Goal: Task Accomplishment & Management: Use online tool/utility

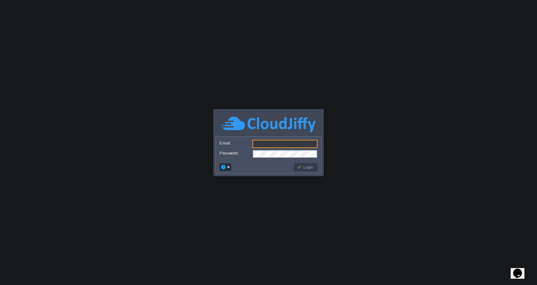
type input "[EMAIL_ADDRESS][DOMAIN_NAME]"
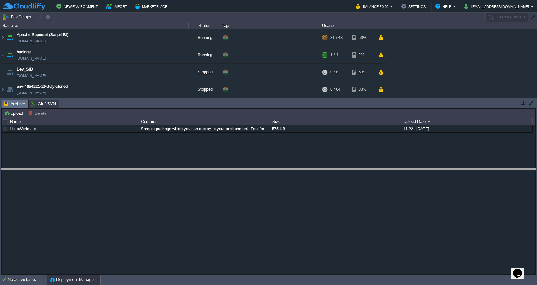
drag, startPoint x: 273, startPoint y: 102, endPoint x: 275, endPoint y: 172, distance: 70.0
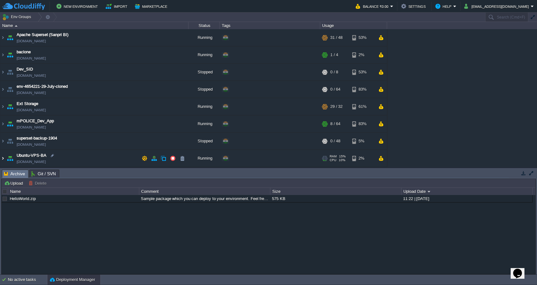
click at [2, 158] on img at bounding box center [2, 158] width 5 height 17
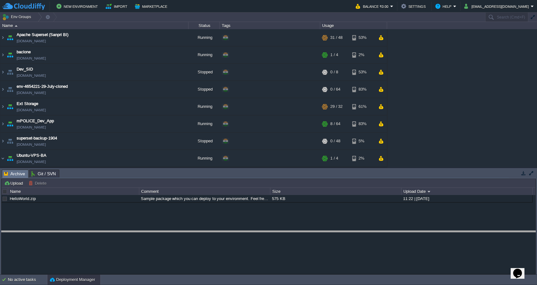
drag, startPoint x: 136, startPoint y: 177, endPoint x: 136, endPoint y: 243, distance: 66.8
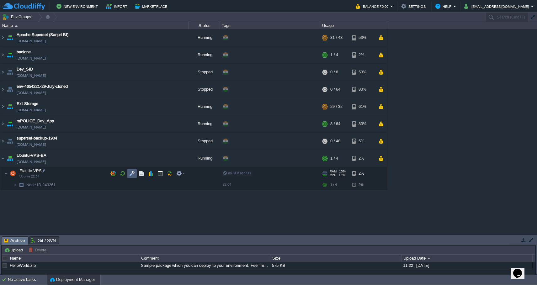
click at [131, 176] on button "button" at bounding box center [132, 174] width 6 height 6
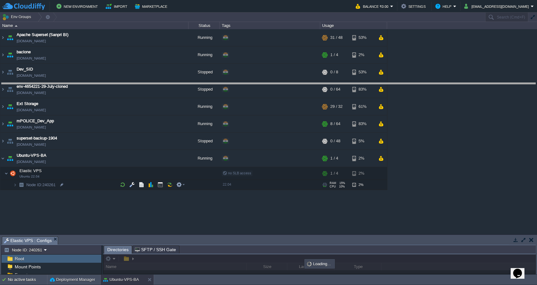
drag, startPoint x: 184, startPoint y: 240, endPoint x: 178, endPoint y: 83, distance: 157.0
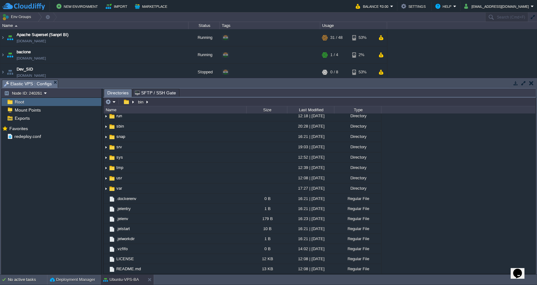
scroll to position [151, 0]
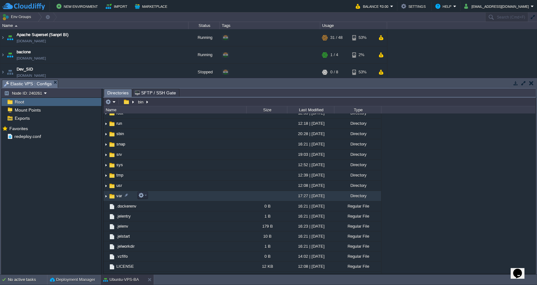
click at [183, 196] on td "var" at bounding box center [175, 196] width 143 height 10
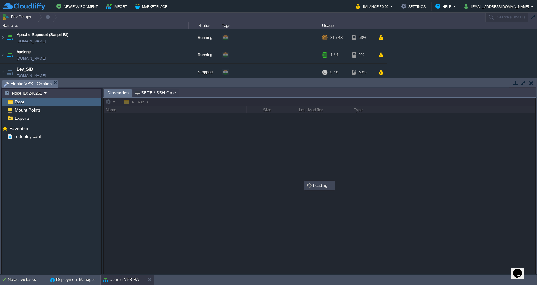
scroll to position [0, 0]
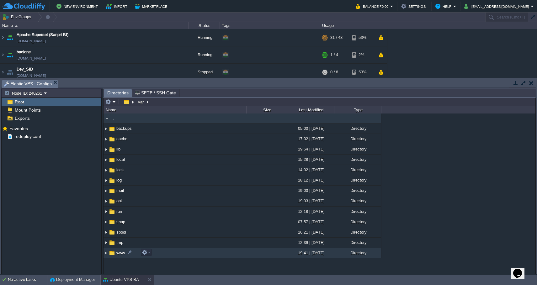
click at [180, 255] on td "www" at bounding box center [175, 253] width 143 height 10
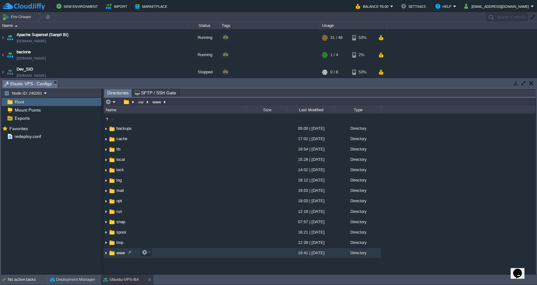
click at [180, 255] on td "www" at bounding box center [175, 253] width 143 height 10
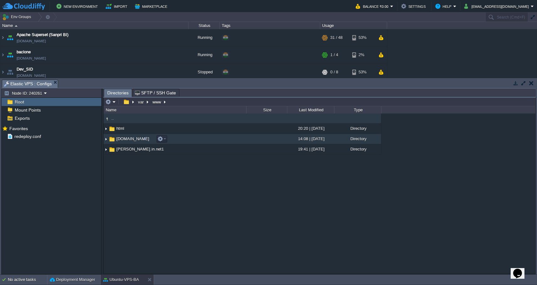
click at [213, 140] on td "[DOMAIN_NAME]" at bounding box center [175, 139] width 143 height 10
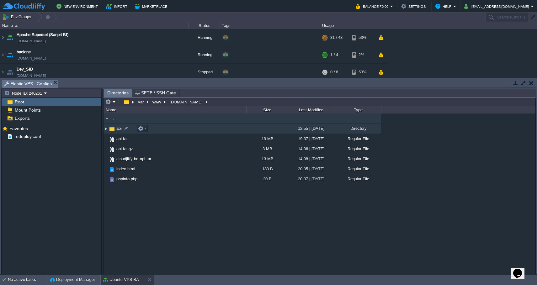
click at [205, 131] on td "api" at bounding box center [175, 129] width 143 height 10
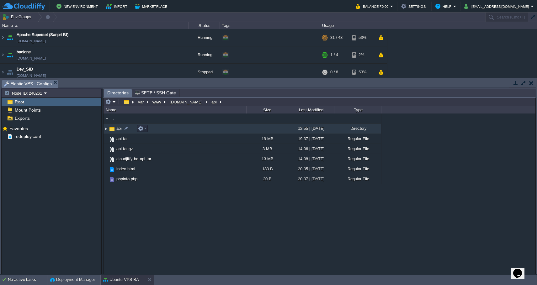
click at [205, 131] on td "api" at bounding box center [175, 129] width 143 height 10
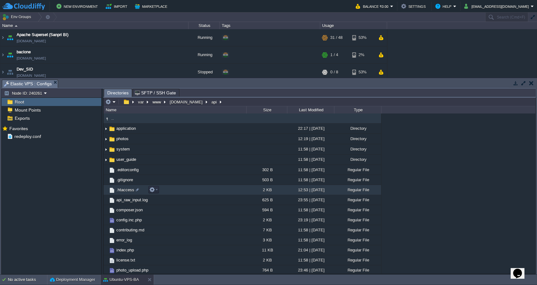
click at [124, 193] on span ".htaccess" at bounding box center [125, 189] width 20 height 5
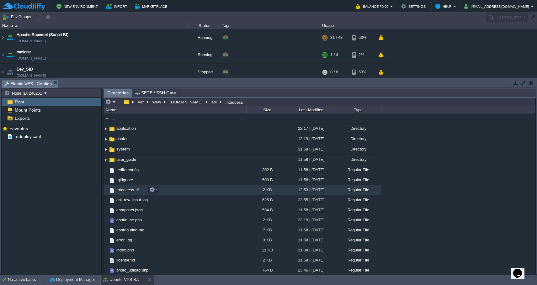
click at [124, 193] on span ".htaccess" at bounding box center [125, 189] width 20 height 5
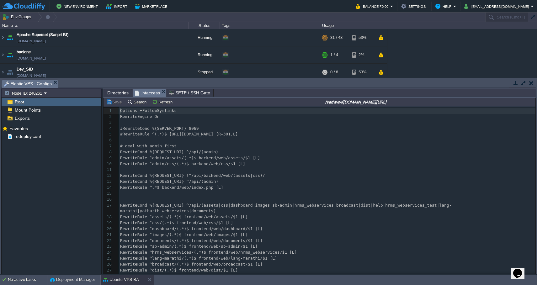
scroll to position [3, 0]
click at [189, 136] on div "38 1 Options +FollowSymlinks 2 RewriteEngine On 3 ​ 4 #RewriteCond %{SERVER_POR…" at bounding box center [327, 226] width 417 height 237
click at [123, 135] on div "38 1 Options +FollowSymlinks 2 RewriteEngine On 3 ​ 4 #RewriteCond %{SERVER_POR…" at bounding box center [327, 226] width 417 height 237
click at [224, 135] on div "xxxxxxxxxx 1 Options +FollowSymlinks 2 RewriteEngine On 3 ​ 4 #RewriteCond %{SE…" at bounding box center [327, 226] width 417 height 237
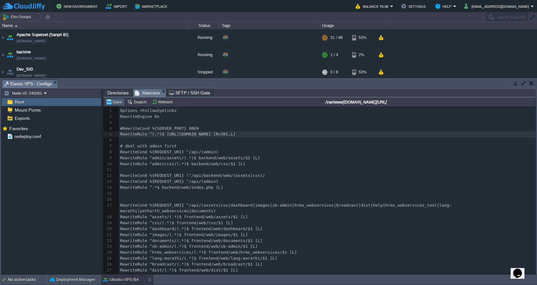
type textarea "api"
click at [114, 101] on button "Save" at bounding box center [115, 102] width 18 height 6
click at [231, 136] on div "xxxxxxxxxx 1 Options +FollowSymlinks 2 RewriteEngine On 3 ​ 4 #RewriteCond %{SE…" at bounding box center [327, 226] width 417 height 237
type textarea "/$1"
click at [111, 103] on button "Save" at bounding box center [115, 102] width 18 height 6
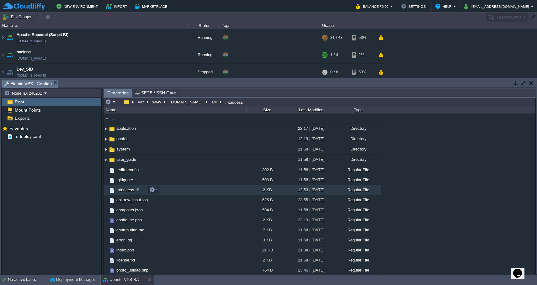
click at [127, 192] on span ".htaccess" at bounding box center [125, 189] width 20 height 5
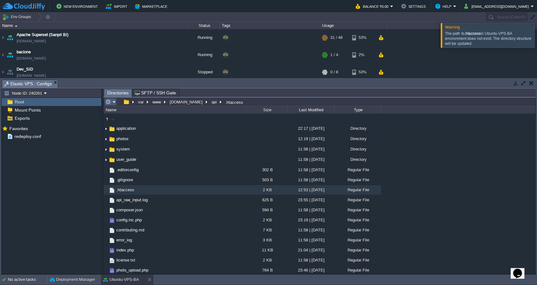
click at [110, 101] on button "button" at bounding box center [108, 102] width 6 height 6
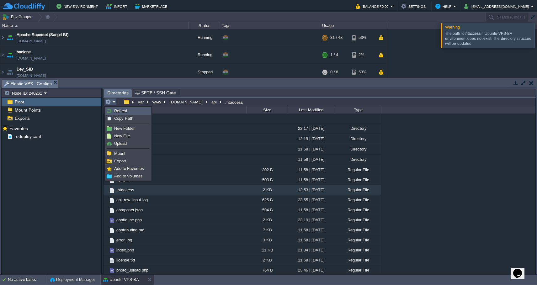
click at [114, 111] on link "Refresh" at bounding box center [128, 111] width 45 height 7
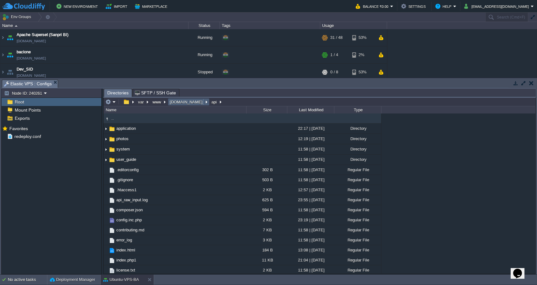
click at [185, 104] on button "[DOMAIN_NAME]" at bounding box center [186, 102] width 35 height 6
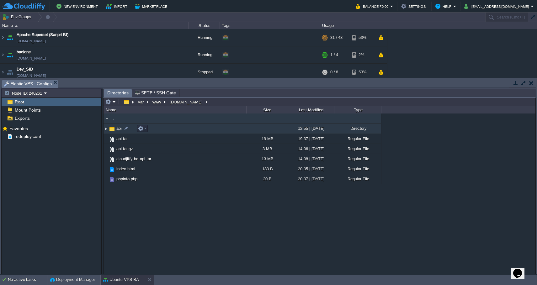
click at [182, 131] on td "api" at bounding box center [175, 129] width 143 height 10
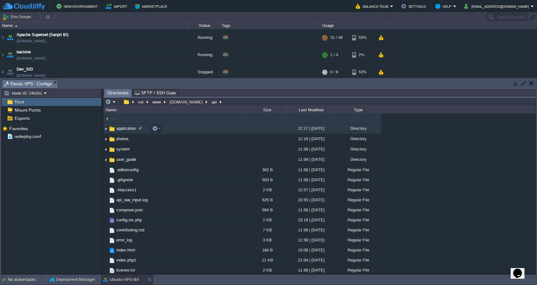
click at [126, 131] on span "application" at bounding box center [125, 128] width 21 height 5
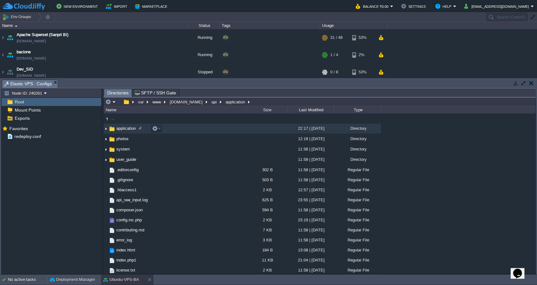
click at [126, 131] on span "application" at bounding box center [125, 128] width 21 height 5
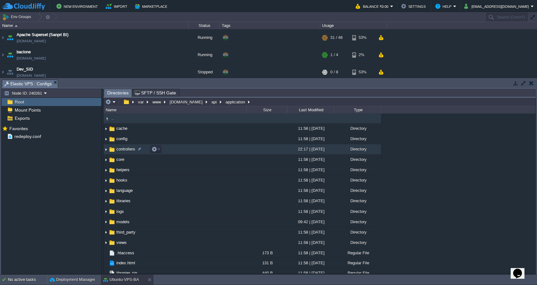
click at [122, 152] on span "controllers" at bounding box center [125, 149] width 21 height 5
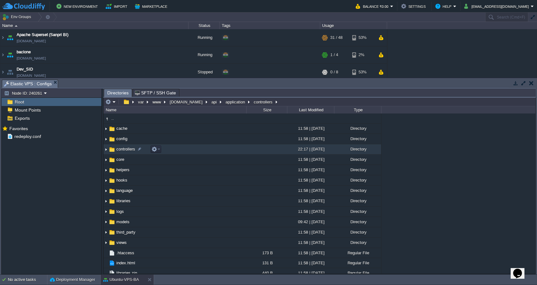
click at [122, 152] on span "controllers" at bounding box center [125, 149] width 21 height 5
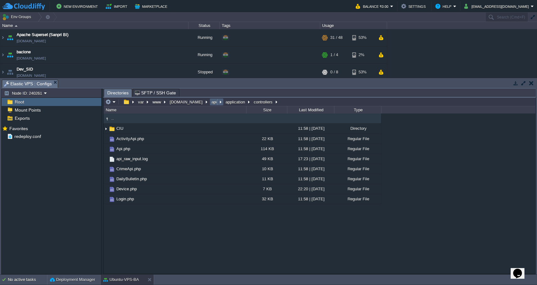
click at [211, 105] on button "api" at bounding box center [215, 102] width 8 height 6
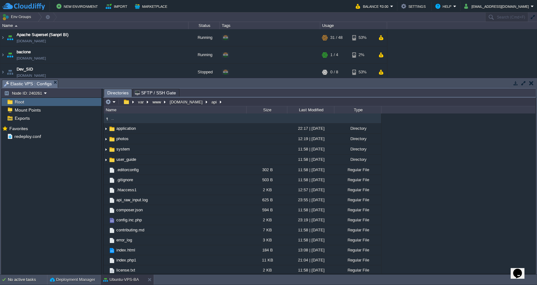
scroll to position [42, 0]
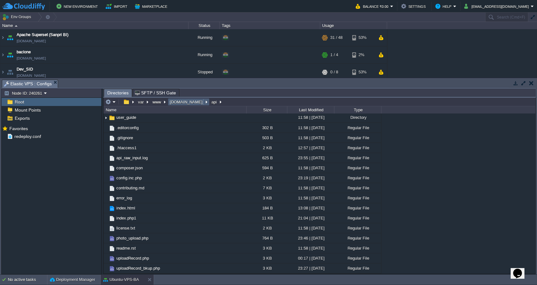
click at [184, 105] on td "[DOMAIN_NAME]" at bounding box center [189, 102] width 42 height 8
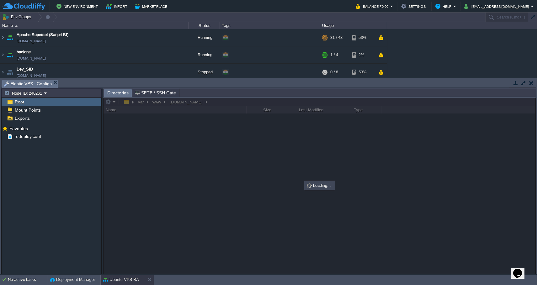
scroll to position [0, 0]
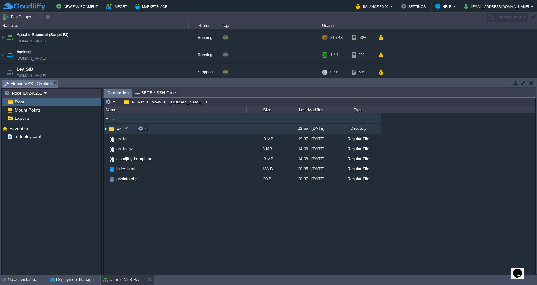
click at [177, 131] on td "api" at bounding box center [175, 129] width 143 height 10
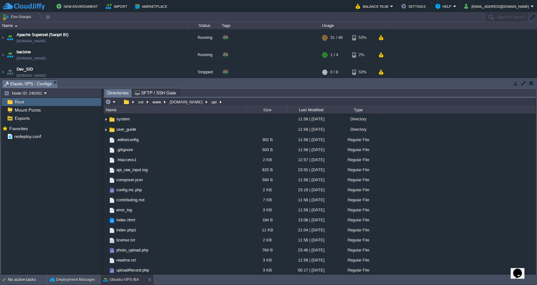
scroll to position [42, 0]
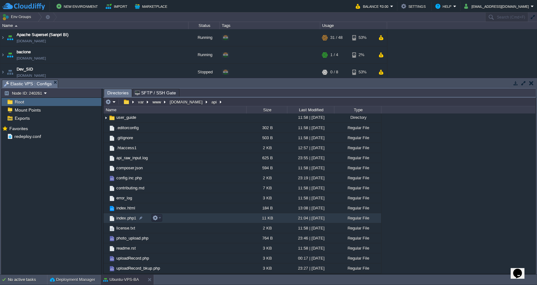
click at [179, 220] on td "index.php1" at bounding box center [175, 218] width 143 height 10
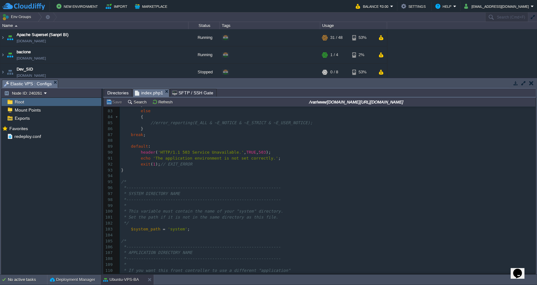
scroll to position [0, 0]
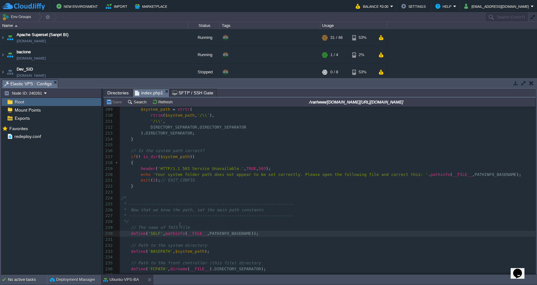
click at [179, 231] on span "pathinfo" at bounding box center [175, 233] width 20 height 5
type textarea "pathinfo"
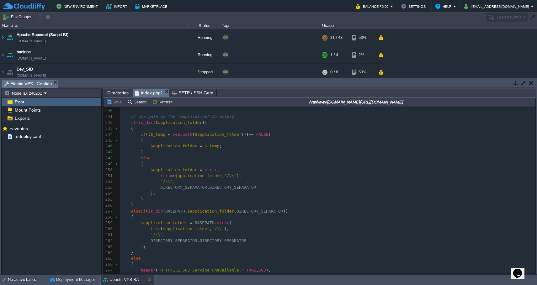
click at [118, 95] on span "Directories" at bounding box center [117, 93] width 21 height 8
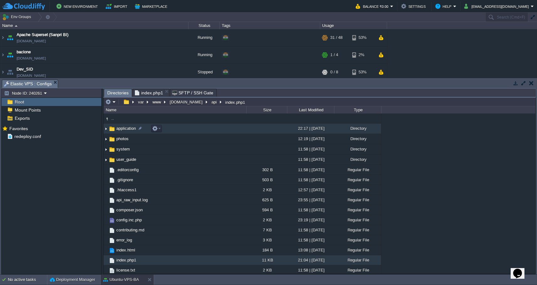
click at [121, 130] on span "application" at bounding box center [125, 128] width 21 height 5
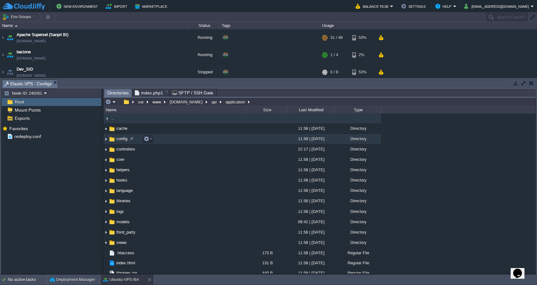
click at [118, 140] on span "config" at bounding box center [121, 138] width 13 height 5
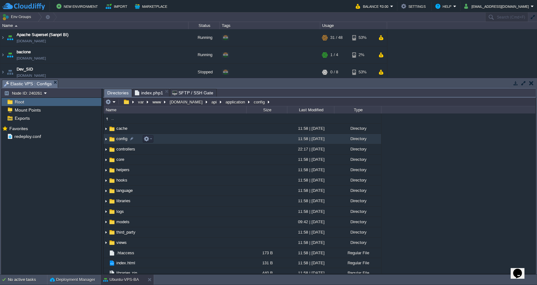
click at [118, 140] on span "config" at bounding box center [121, 138] width 13 height 5
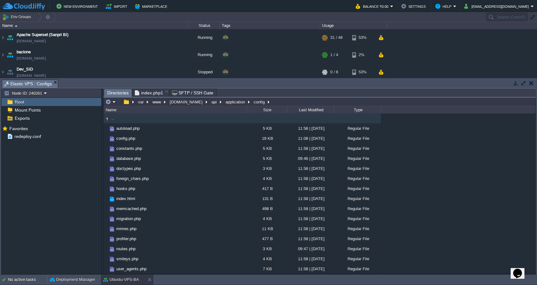
click at [118, 140] on span "config.php" at bounding box center [125, 138] width 21 height 5
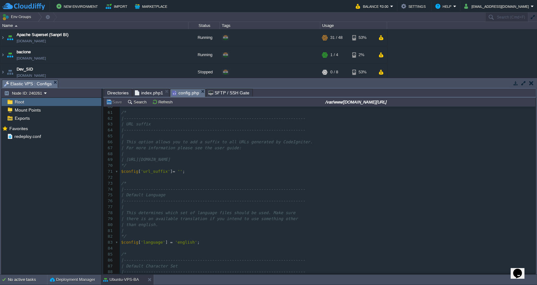
scroll to position [347, 0]
drag, startPoint x: 533, startPoint y: 133, endPoint x: 533, endPoint y: 128, distance: 5.6
click at [115, 93] on span "Directories" at bounding box center [117, 93] width 21 height 8
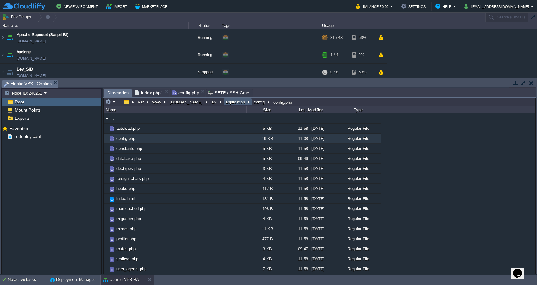
click at [228, 105] on button "application" at bounding box center [236, 102] width 22 height 6
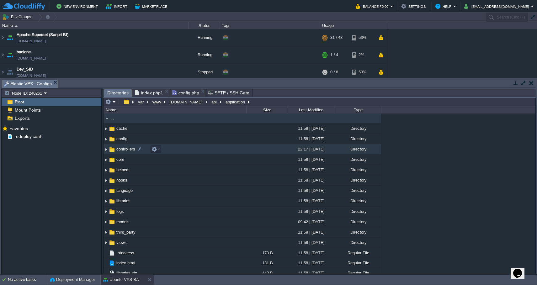
click at [198, 148] on td "controllers" at bounding box center [175, 149] width 143 height 10
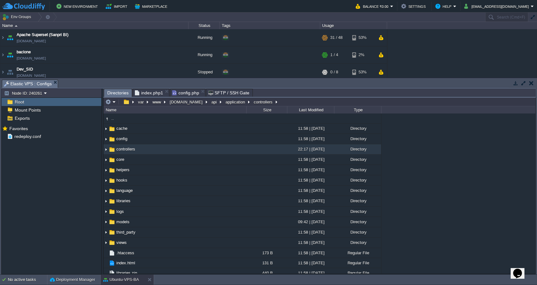
click at [533, 133] on div ".. cache 11:58 | [DATE] Directory config 11:58 | [DATE] Directory controllers 2…" at bounding box center [320, 194] width 432 height 160
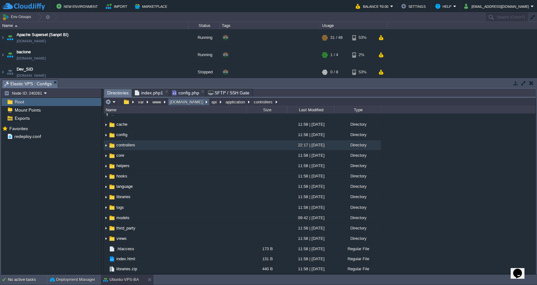
click at [184, 104] on button "[DOMAIN_NAME]" at bounding box center [186, 102] width 35 height 6
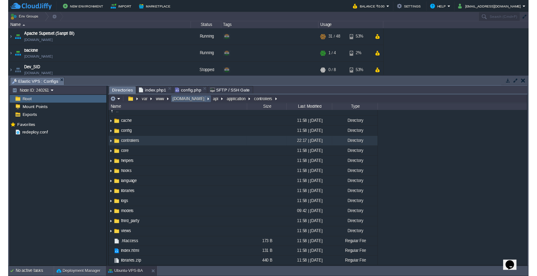
scroll to position [0, 0]
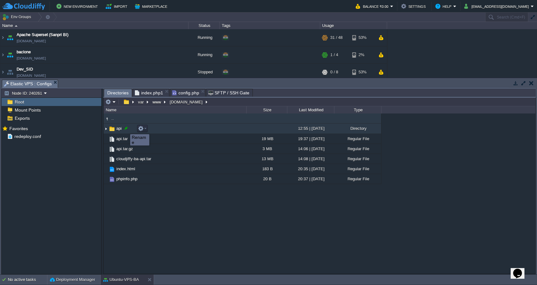
click at [125, 129] on div at bounding box center [126, 128] width 6 height 6
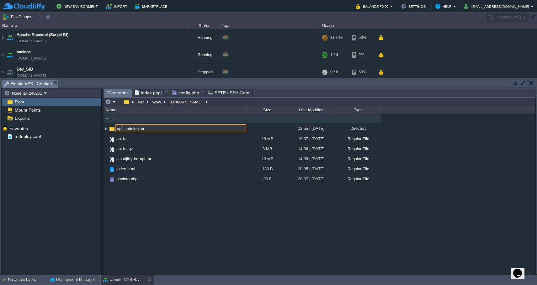
type input "api_codeignitor"
click at [112, 104] on em at bounding box center [110, 102] width 10 height 6
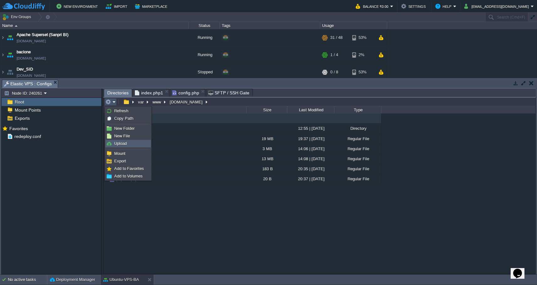
click at [121, 141] on span "Upload" at bounding box center [120, 143] width 13 height 5
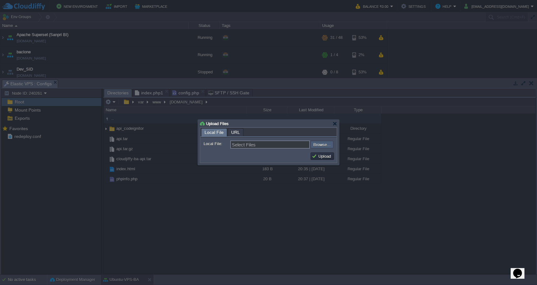
click at [321, 148] on input "file" at bounding box center [293, 145] width 79 height 8
click at [336, 124] on div at bounding box center [335, 123] width 5 height 5
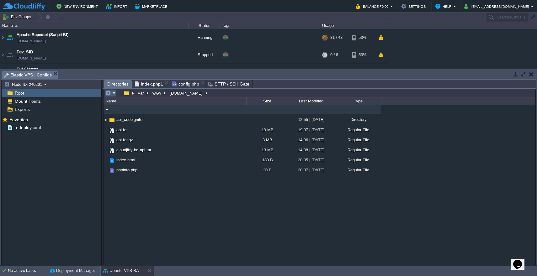
click at [113, 94] on em at bounding box center [110, 93] width 10 height 6
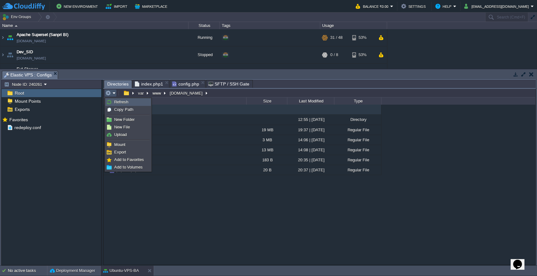
click at [114, 99] on link "Refresh" at bounding box center [128, 102] width 45 height 7
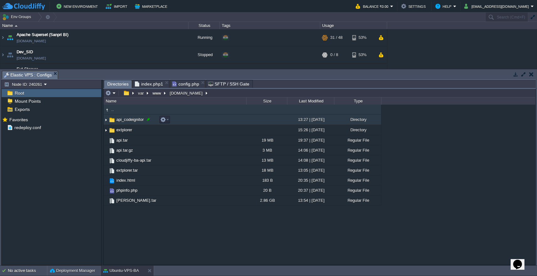
click at [147, 121] on div at bounding box center [149, 120] width 6 height 6
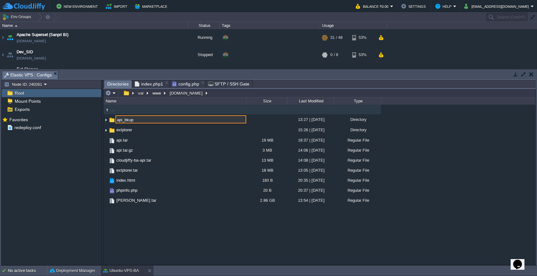
type input "api_bkup"
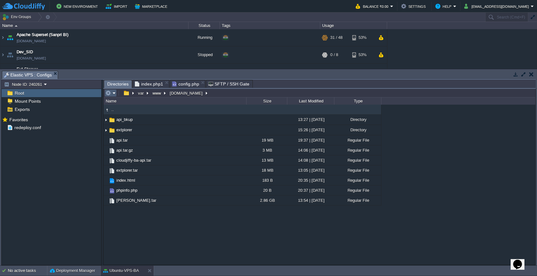
click at [113, 93] on em at bounding box center [110, 93] width 10 height 6
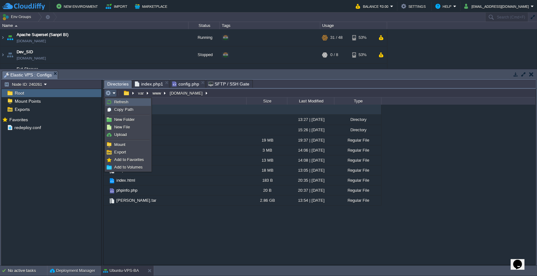
click at [113, 103] on link "Refresh" at bounding box center [128, 102] width 45 height 7
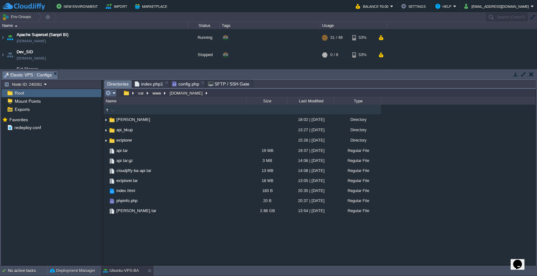
click at [113, 96] on em at bounding box center [110, 93] width 10 height 6
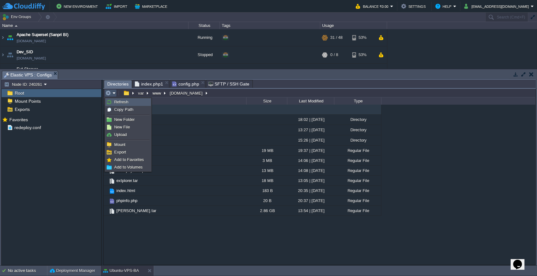
click at [117, 104] on span "Refresh" at bounding box center [121, 102] width 14 height 5
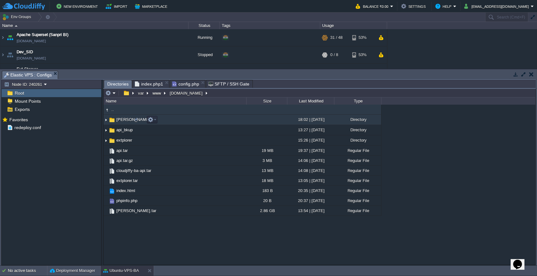
click at [123, 122] on span "[PERSON_NAME]" at bounding box center [133, 119] width 36 height 5
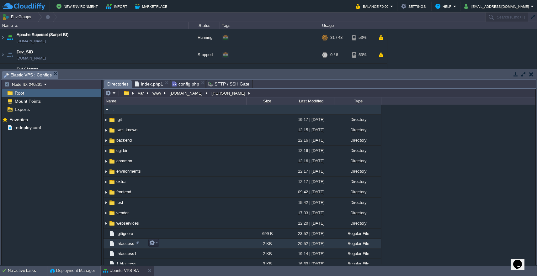
click at [125, 244] on span ".htaccess" at bounding box center [125, 243] width 20 height 5
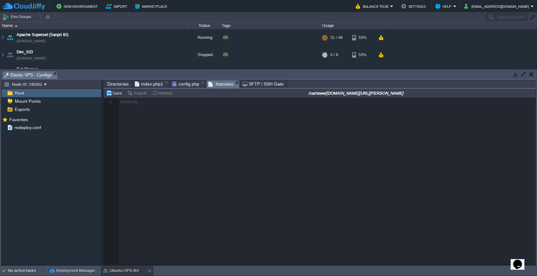
scroll to position [3, 0]
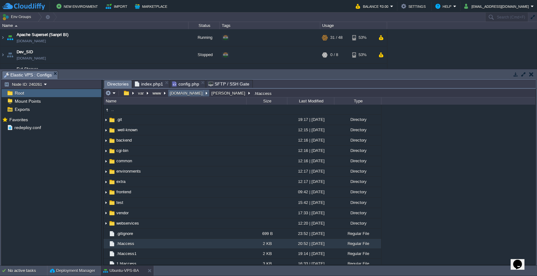
click at [184, 95] on button "[DOMAIN_NAME]" at bounding box center [186, 93] width 35 height 6
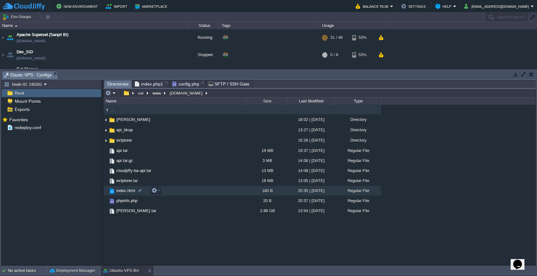
click at [126, 194] on span "index.html" at bounding box center [125, 190] width 21 height 5
